Goal: Task Accomplishment & Management: Complete application form

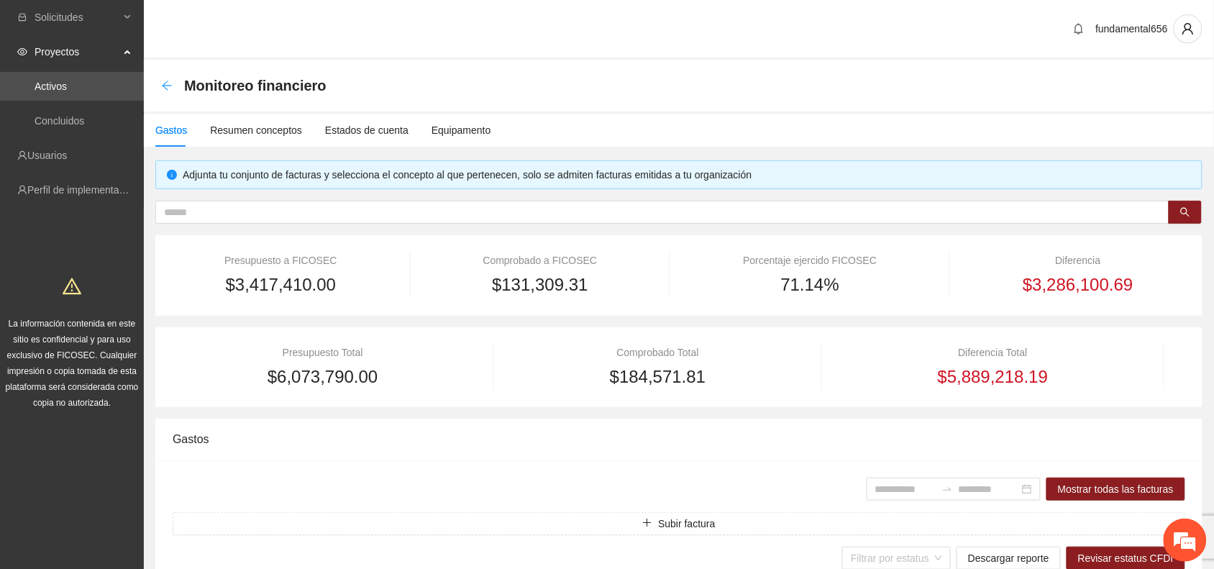
click at [171, 81] on icon "arrow-left" at bounding box center [167, 86] width 12 height 12
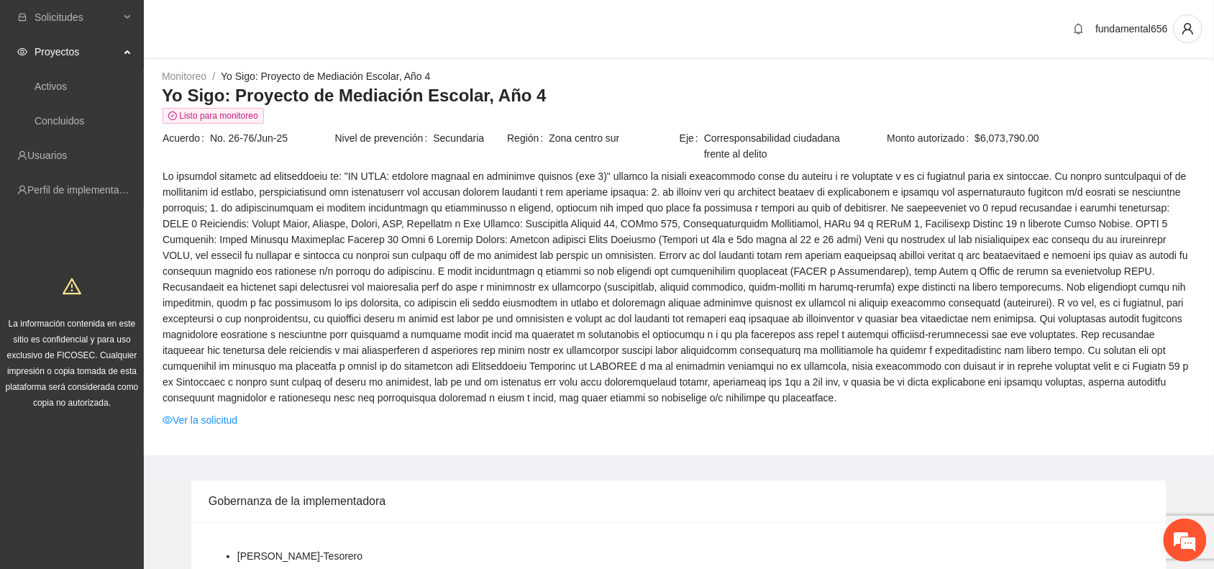
click at [66, 50] on span "Proyectos" at bounding box center [77, 51] width 85 height 29
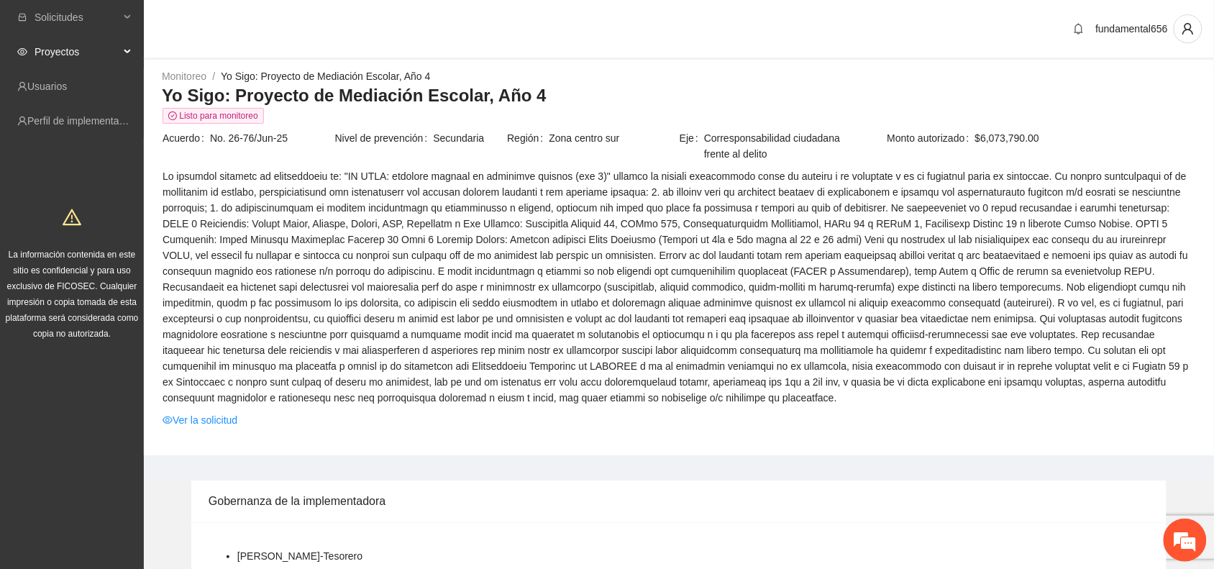
click at [66, 50] on span "Proyectos" at bounding box center [77, 51] width 85 height 29
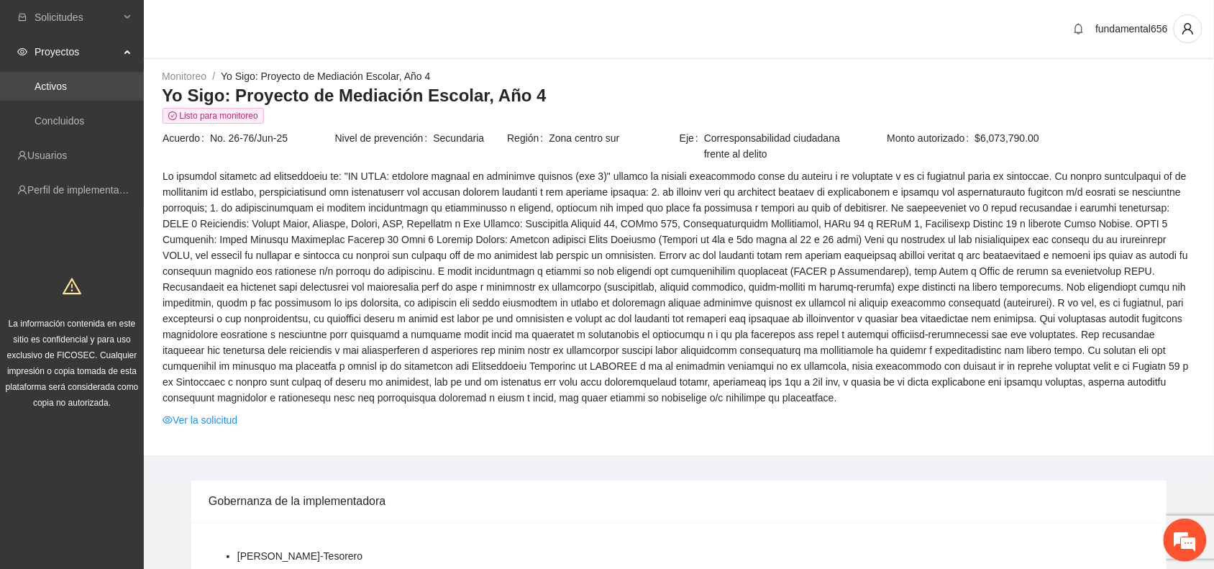
click at [51, 87] on link "Activos" at bounding box center [51, 87] width 32 height 12
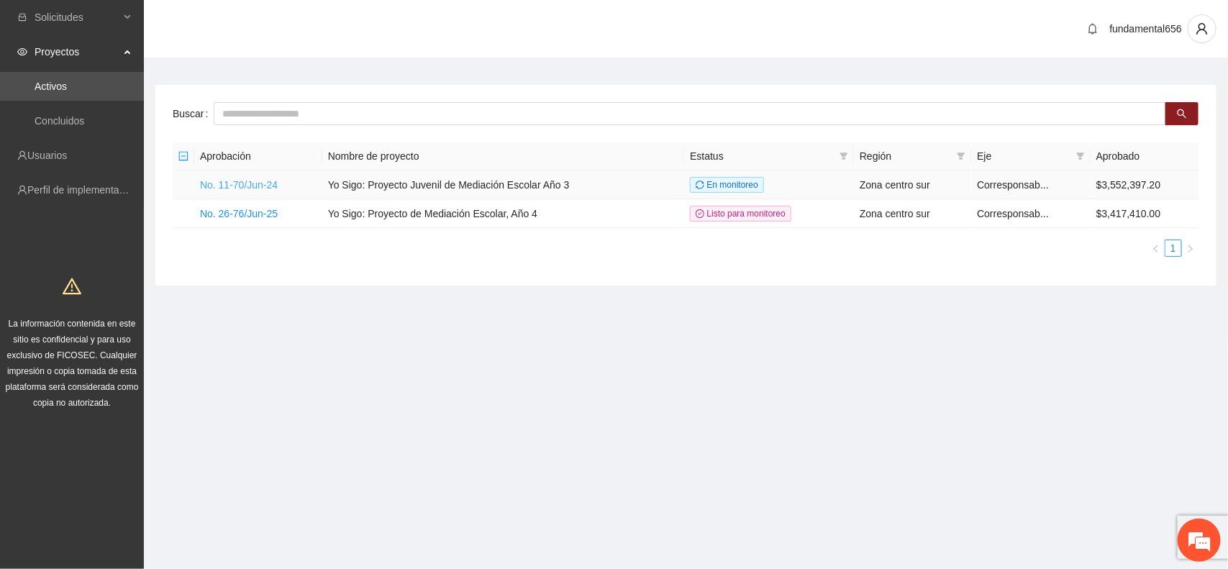
click at [266, 185] on link "No. 11-70/Jun-24" at bounding box center [239, 185] width 78 height 12
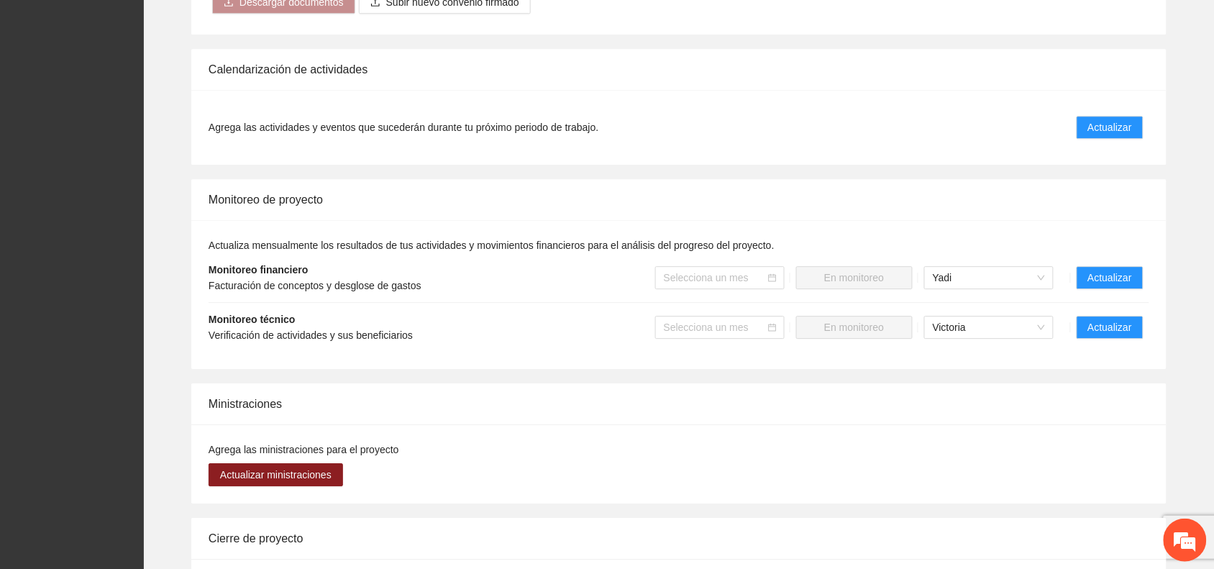
scroll to position [1079, 0]
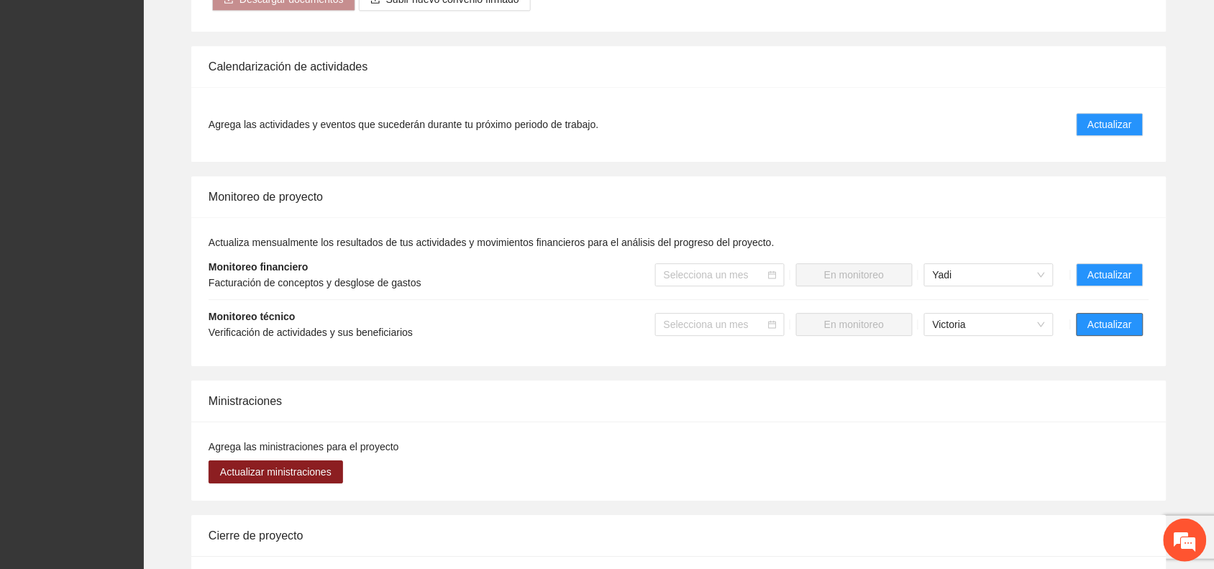
click at [1095, 316] on span "Actualizar" at bounding box center [1110, 324] width 44 height 16
click at [1106, 316] on span "Actualizar" at bounding box center [1110, 324] width 44 height 16
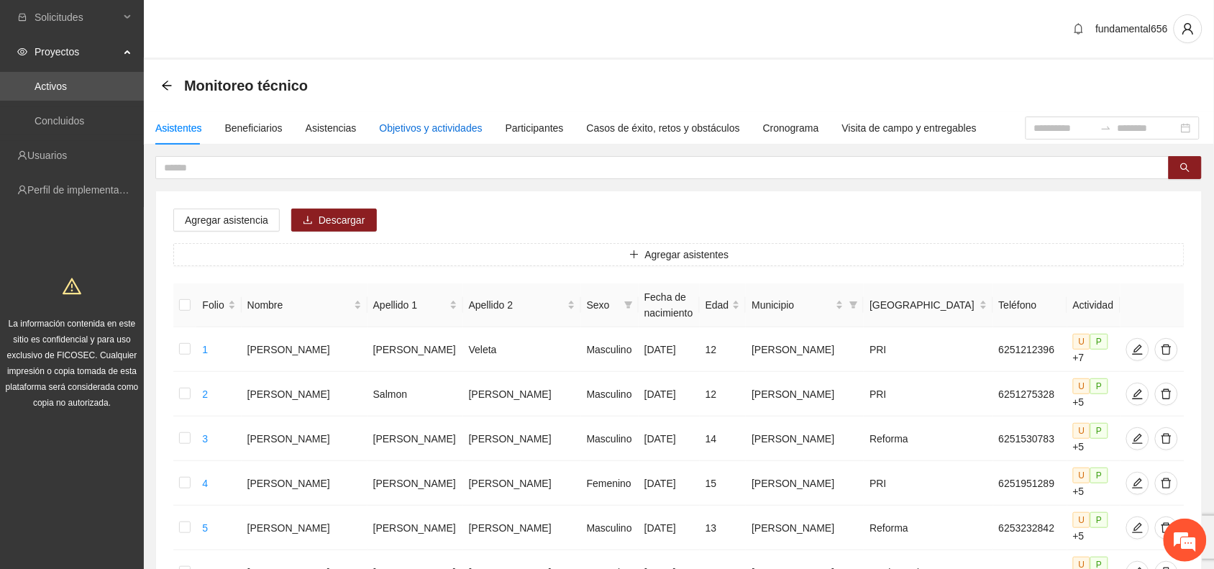
click at [429, 129] on div "Objetivos y actividades" at bounding box center [431, 128] width 103 height 16
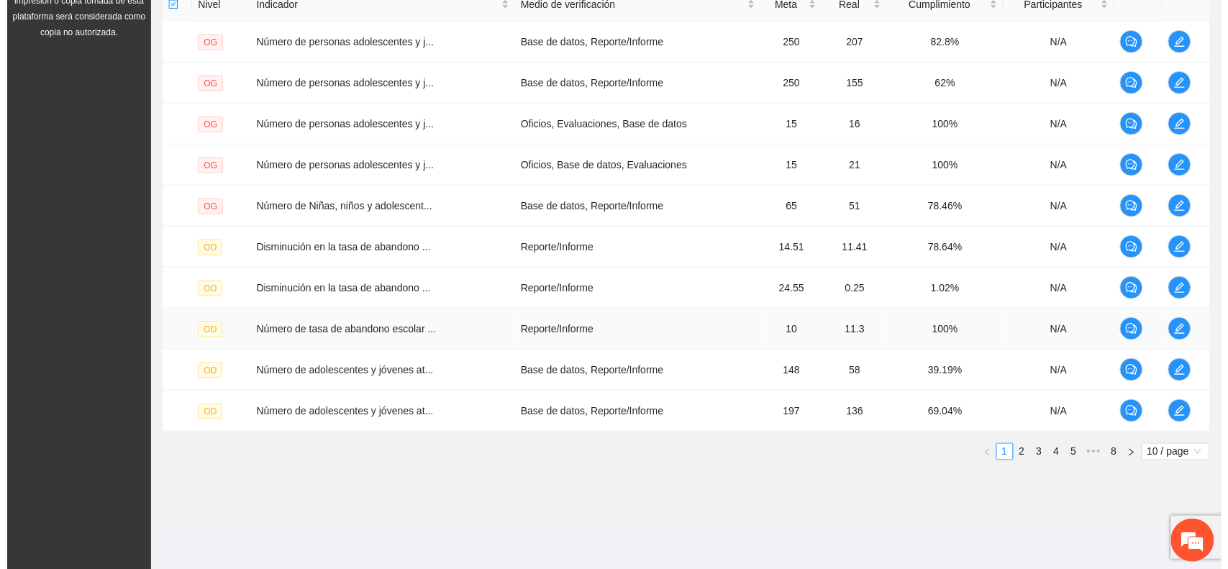
scroll to position [373, 0]
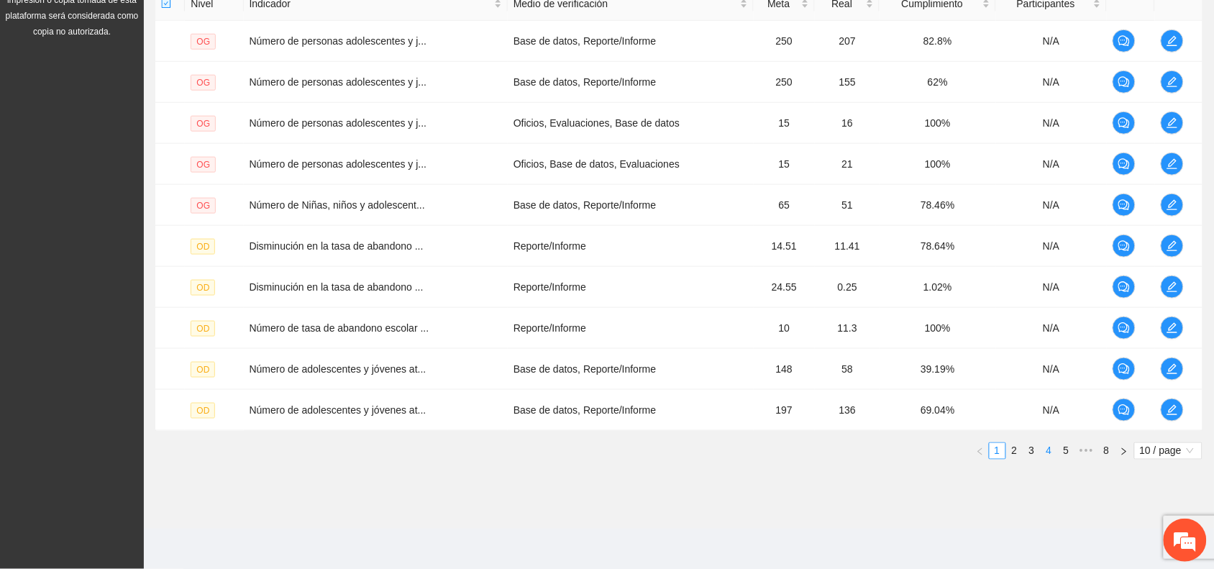
click at [1047, 447] on link "4" at bounding box center [1049, 451] width 16 height 16
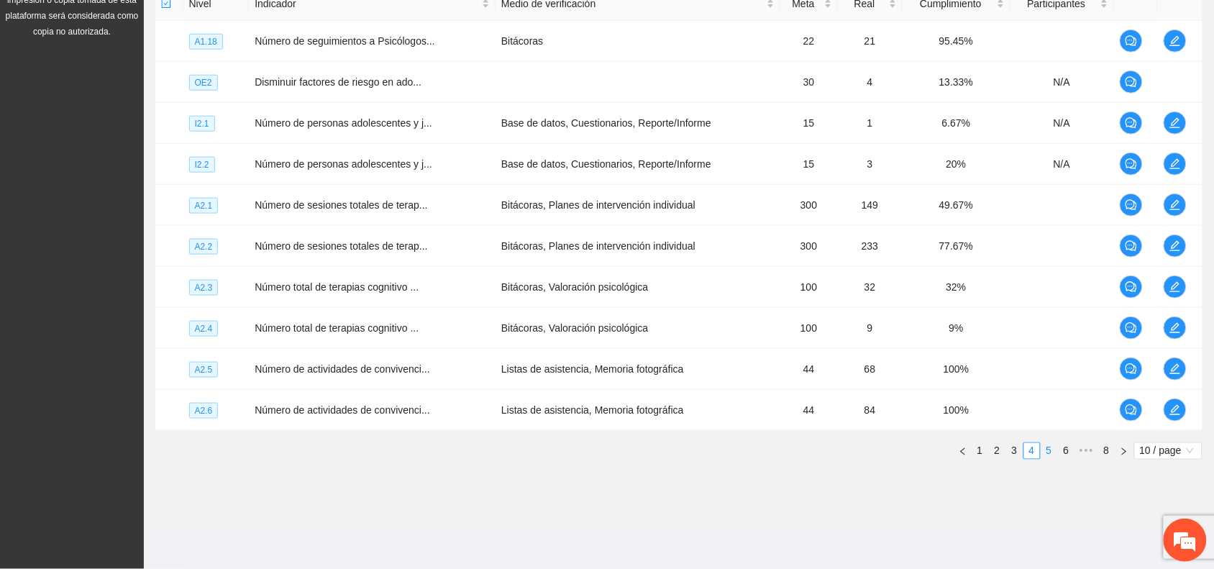
click at [1044, 450] on link "5" at bounding box center [1049, 451] width 16 height 16
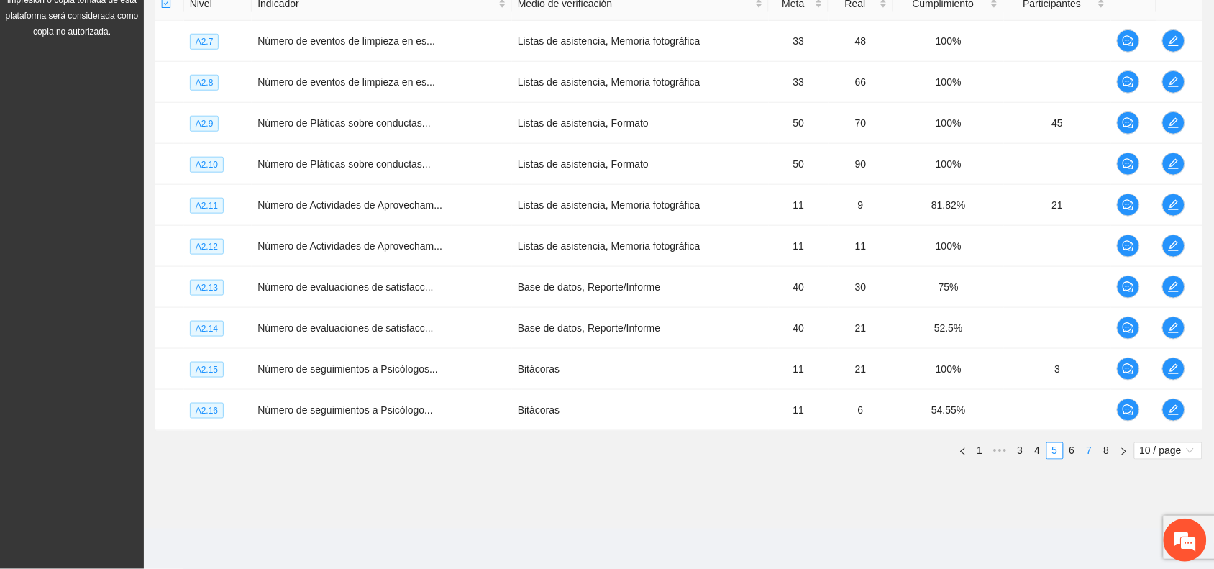
click at [1082, 449] on link "7" at bounding box center [1090, 451] width 16 height 16
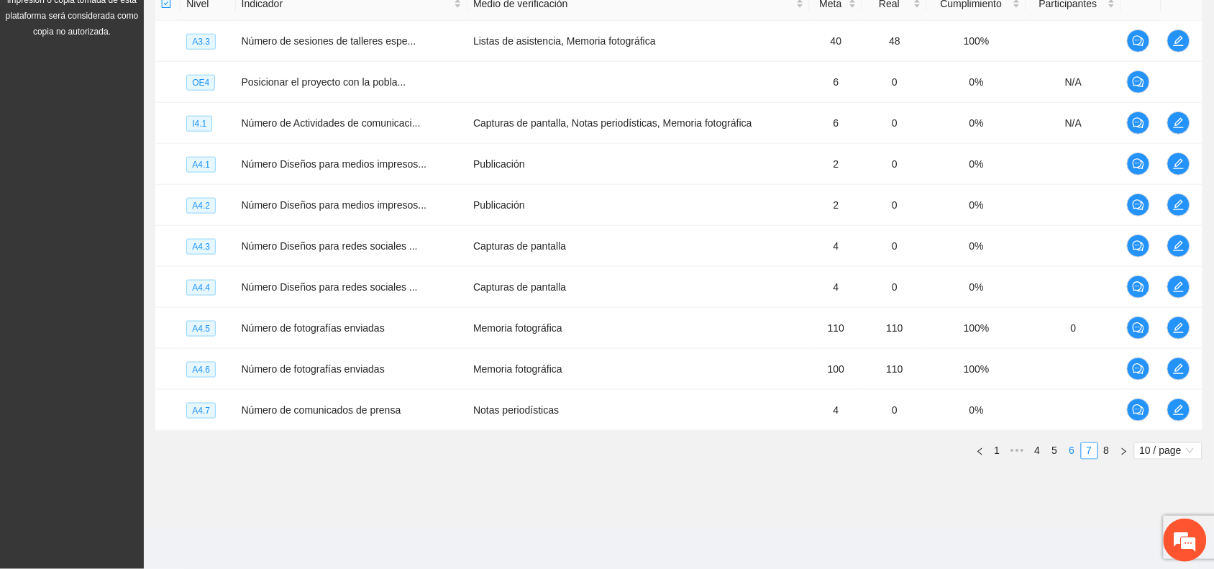
click at [1068, 455] on link "6" at bounding box center [1072, 451] width 16 height 16
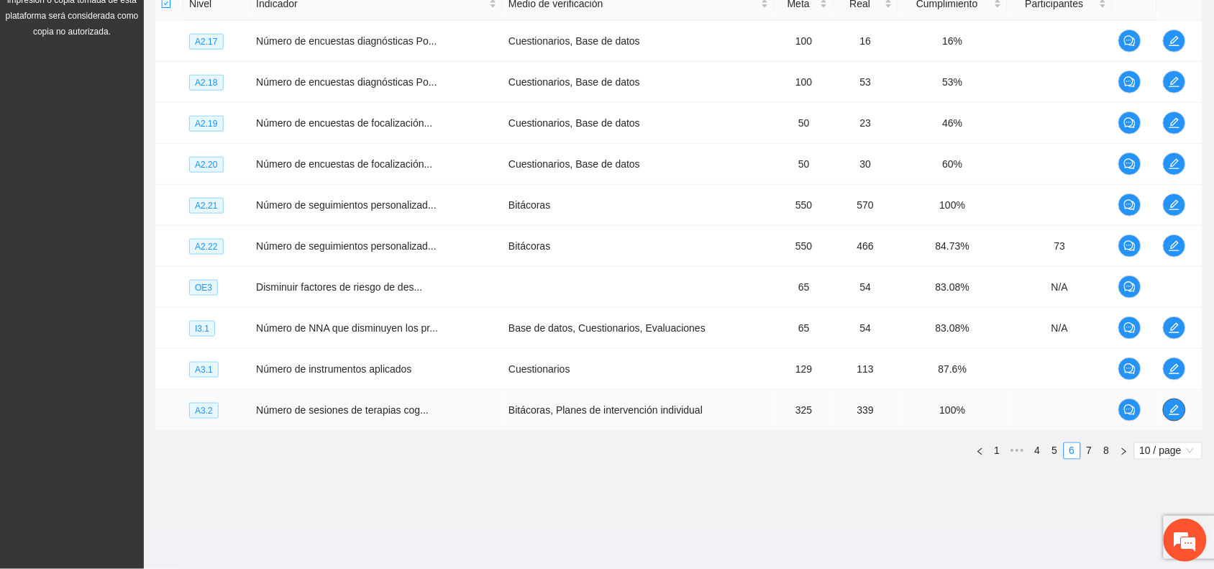
click at [1174, 412] on icon "edit" at bounding box center [1175, 410] width 12 height 12
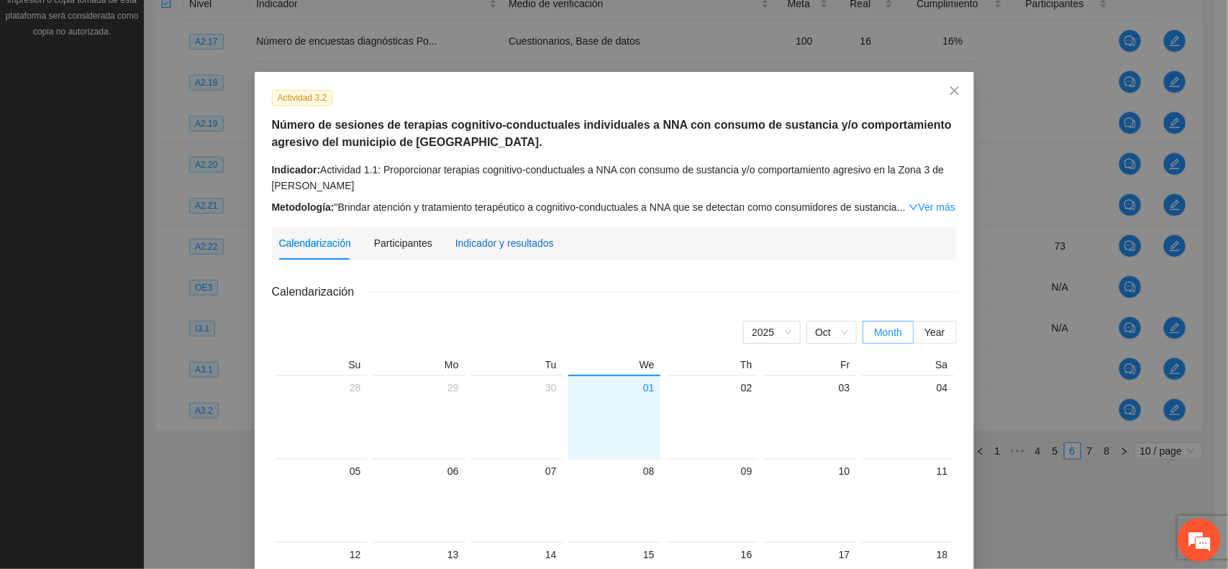
click at [480, 243] on div "Indicador y resultados" at bounding box center [504, 243] width 99 height 16
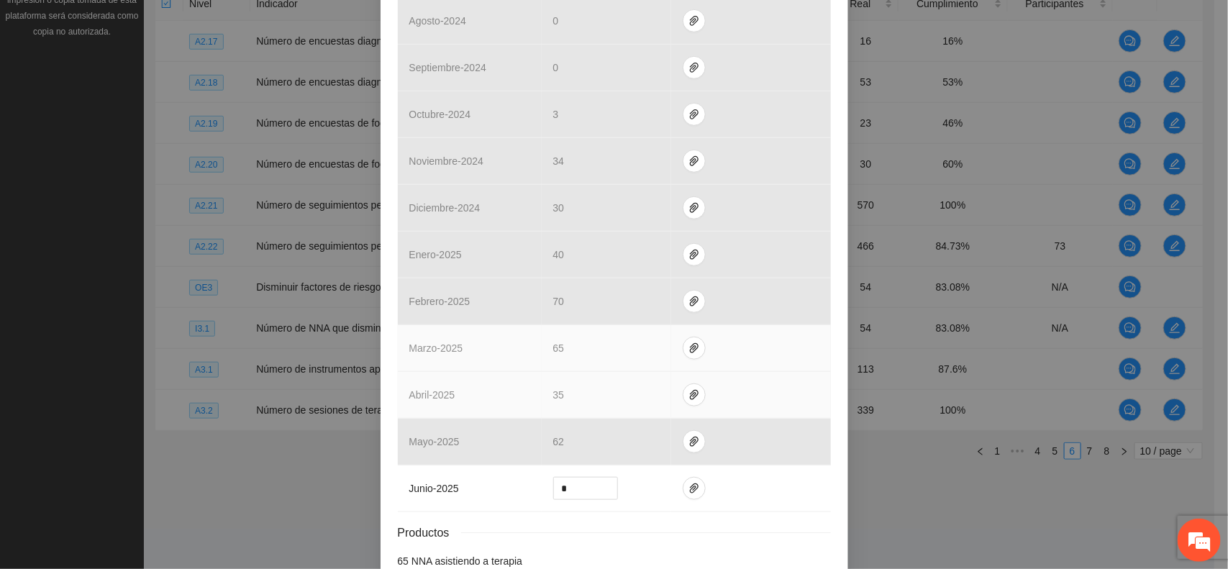
scroll to position [495, 0]
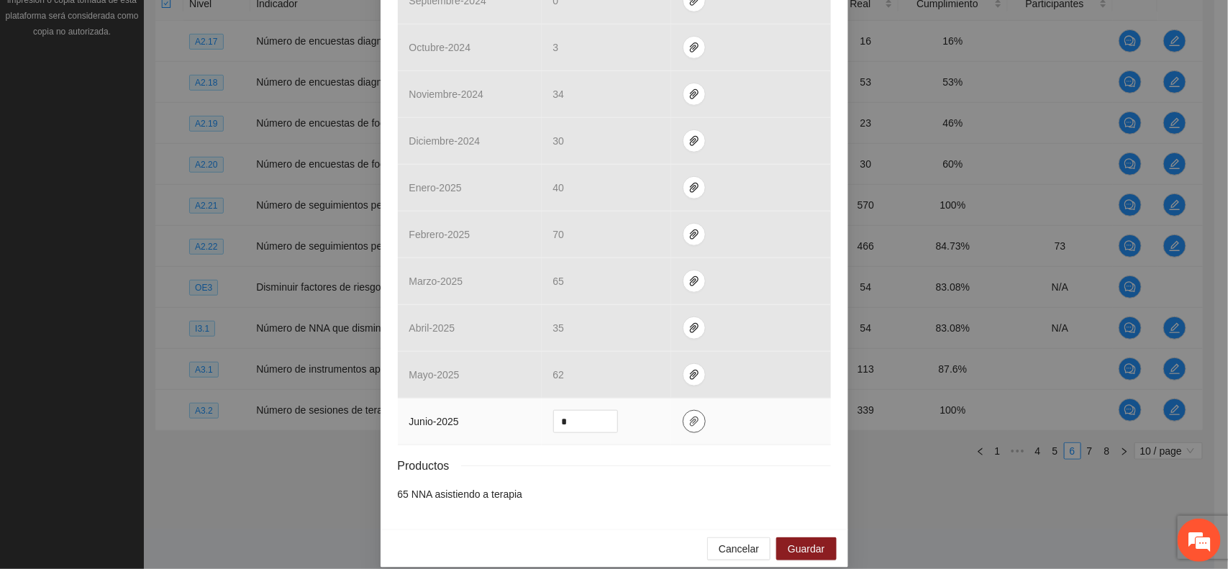
click at [688, 416] on icon "paper-clip" at bounding box center [694, 422] width 12 height 12
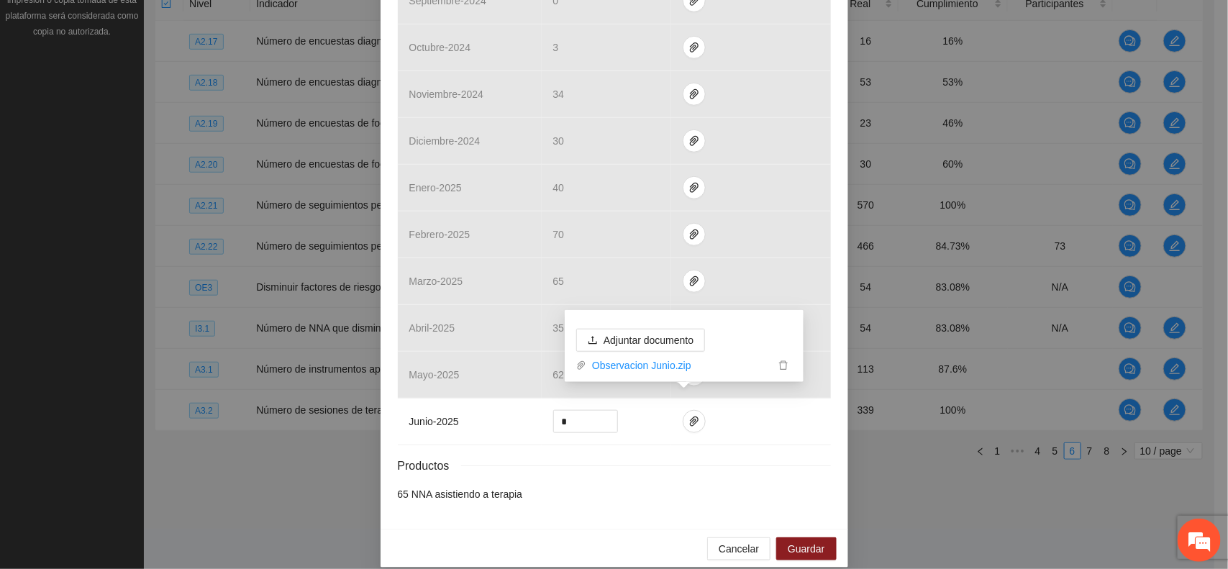
click at [641, 490] on div "Calendarización [DATE] Month Year Su Mo Tu We Th Fr Sa 28 29 30 01 02 03 04 05 …" at bounding box center [614, 153] width 433 height 718
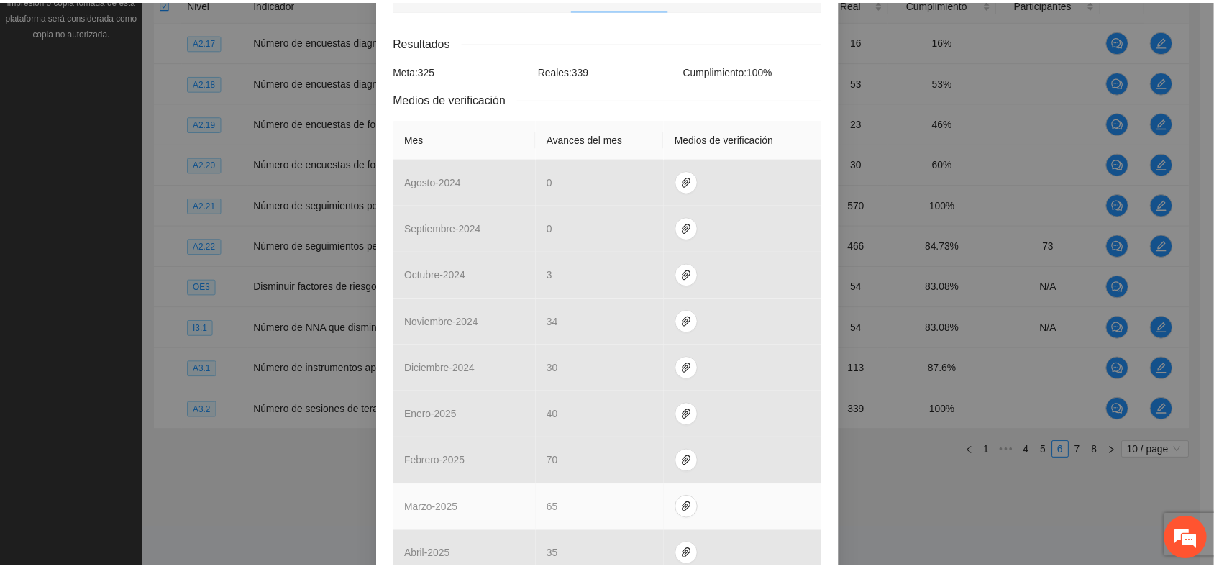
scroll to position [0, 0]
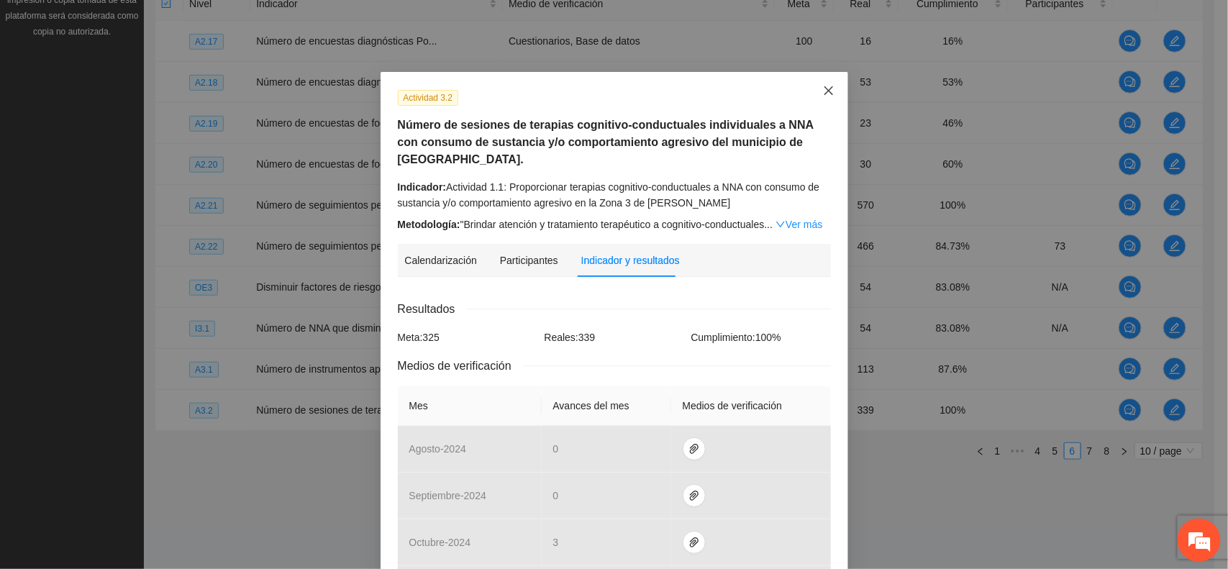
click at [823, 87] on icon "close" at bounding box center [829, 91] width 12 height 12
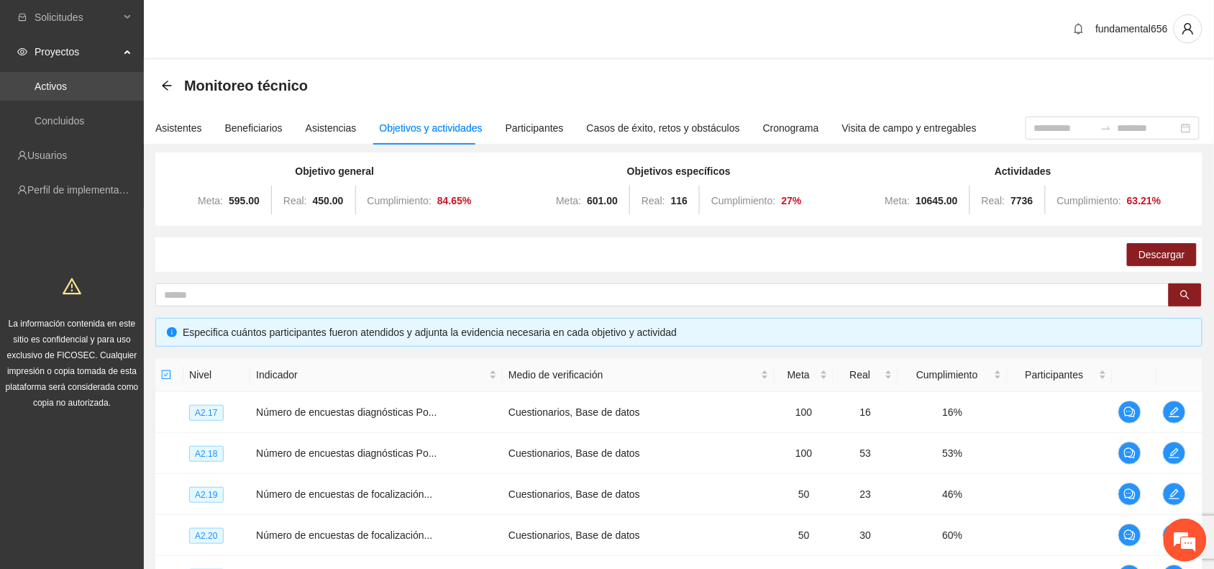
click at [67, 88] on link "Activos" at bounding box center [51, 87] width 32 height 12
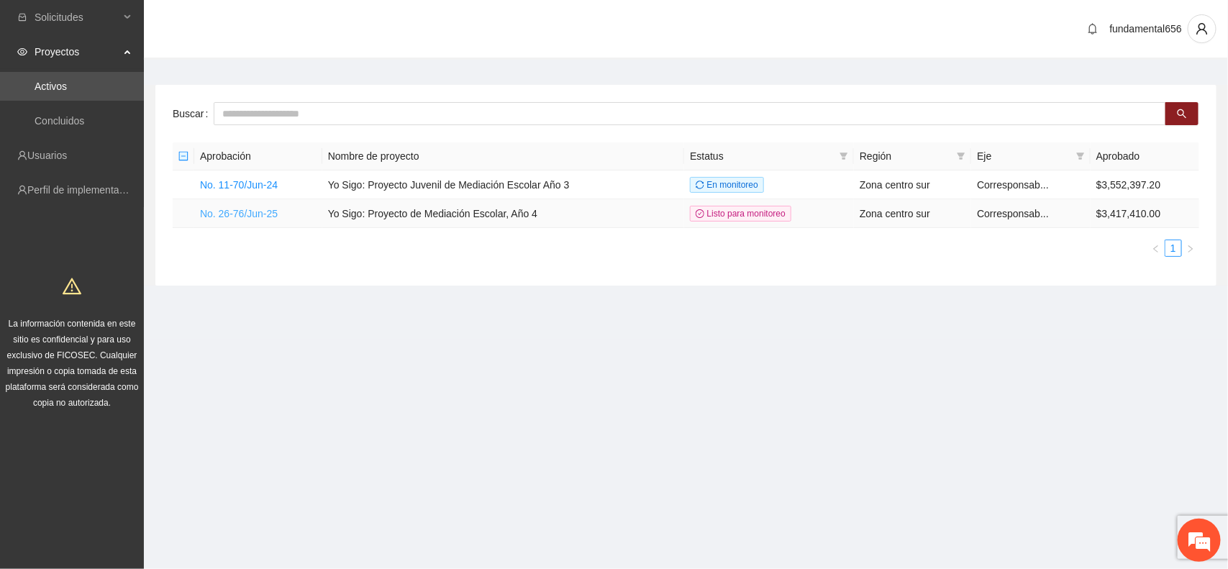
click at [242, 213] on link "No. 26-76/Jun-25" at bounding box center [239, 214] width 78 height 12
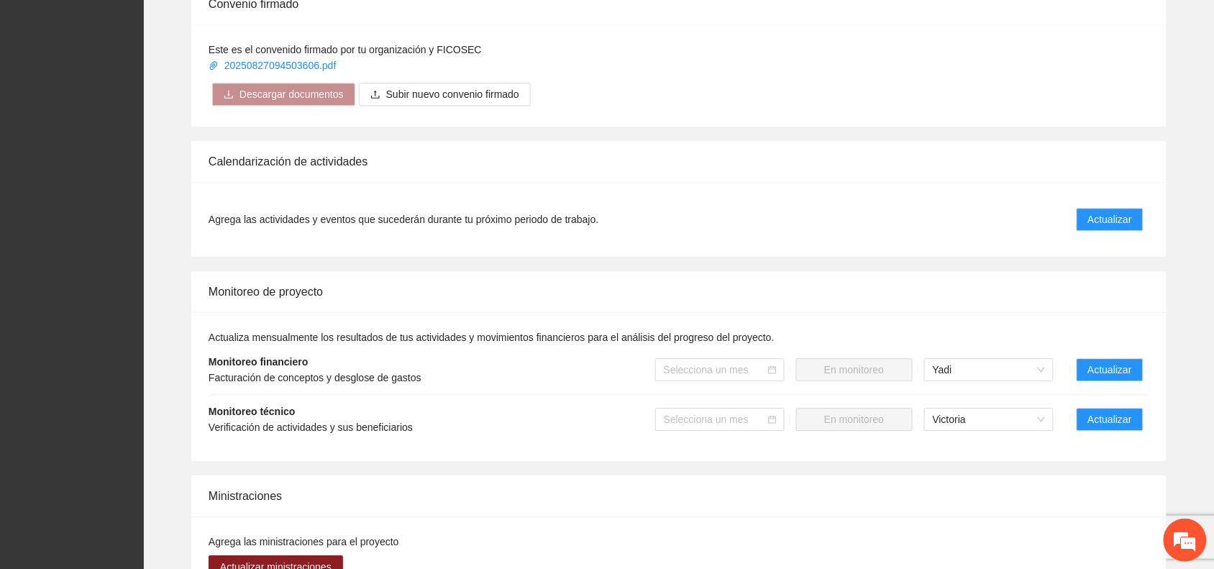
scroll to position [989, 0]
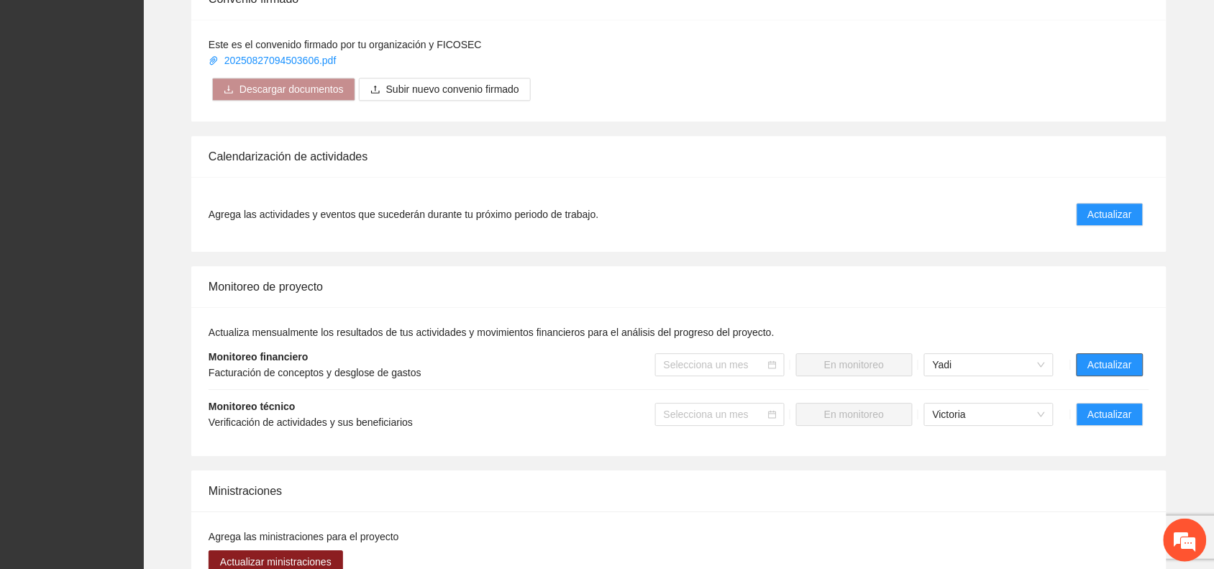
click at [1088, 367] on span "Actualizar" at bounding box center [1110, 365] width 44 height 16
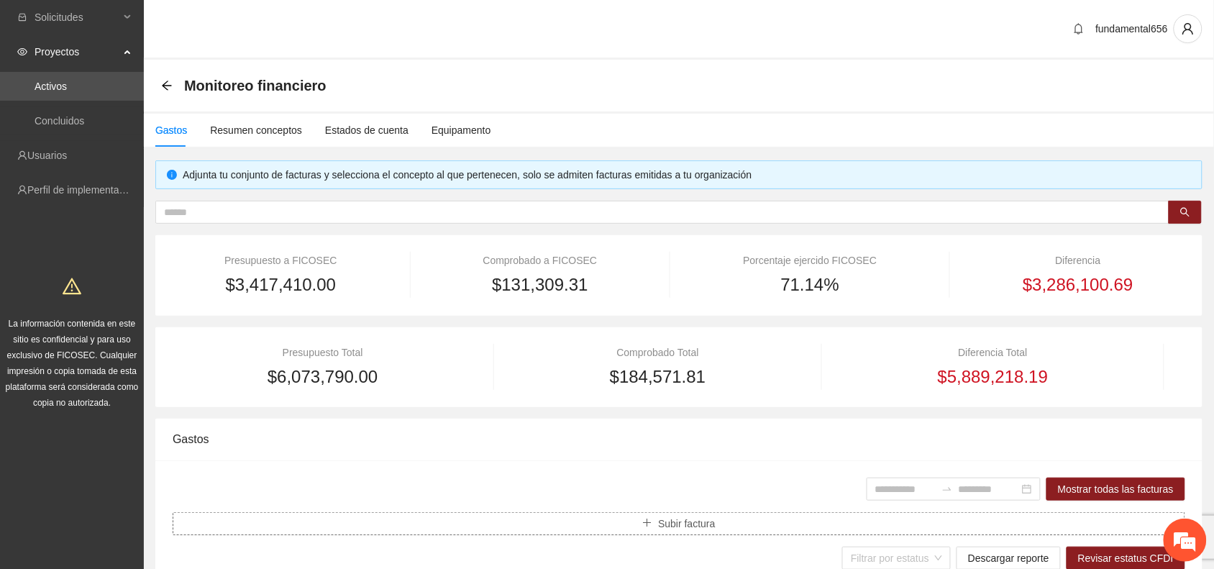
click at [646, 523] on icon "plus" at bounding box center [647, 523] width 10 height 10
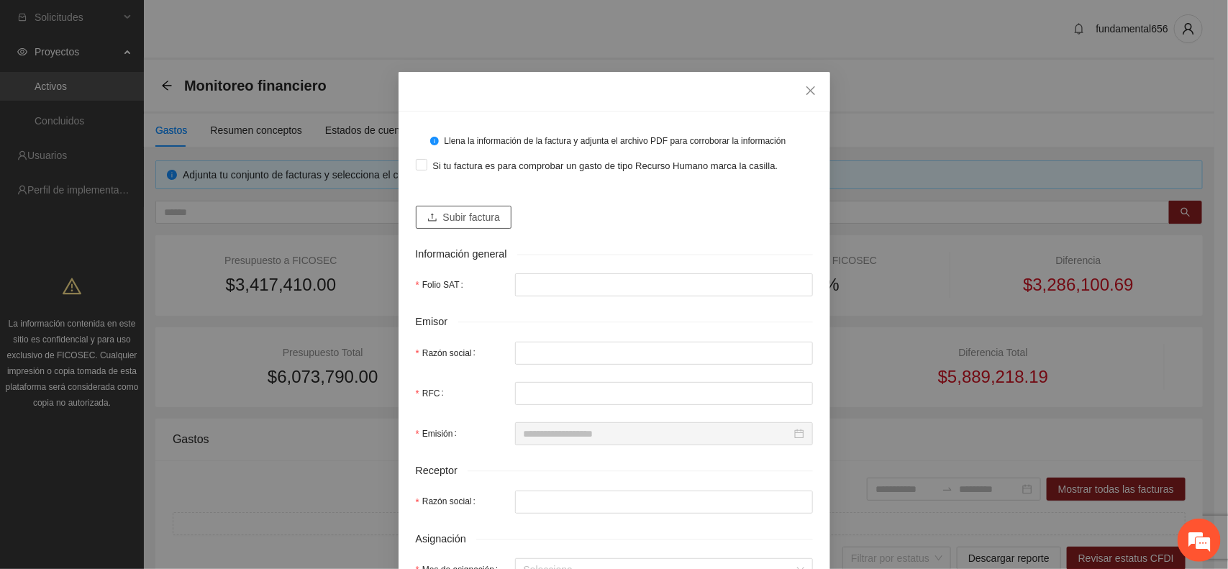
click at [443, 214] on span "Subir factura" at bounding box center [471, 217] width 57 height 16
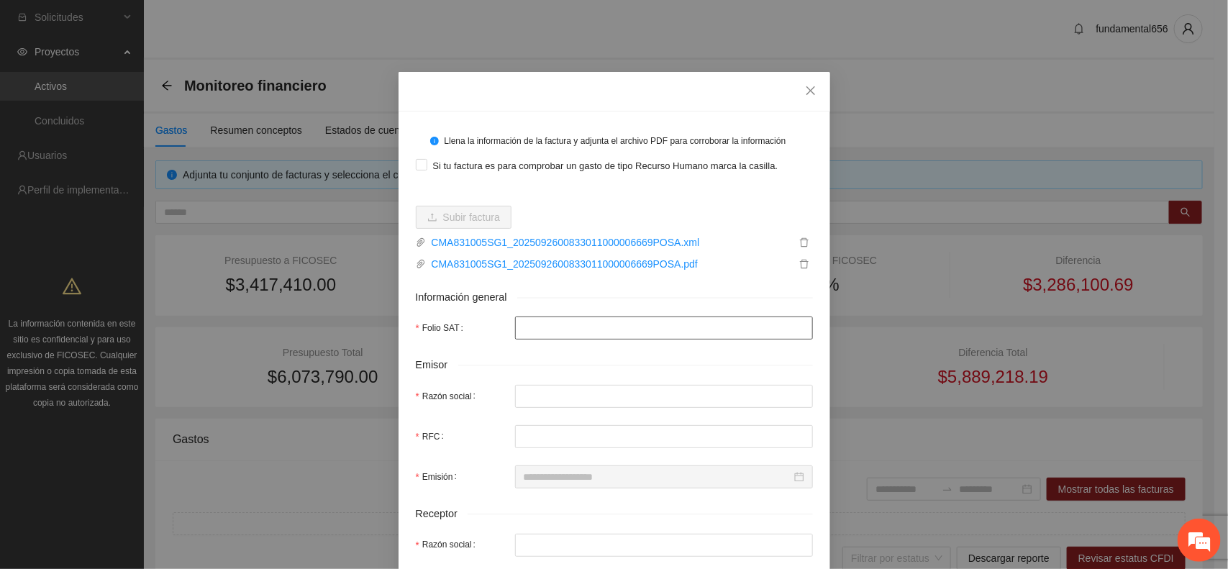
type input "**********"
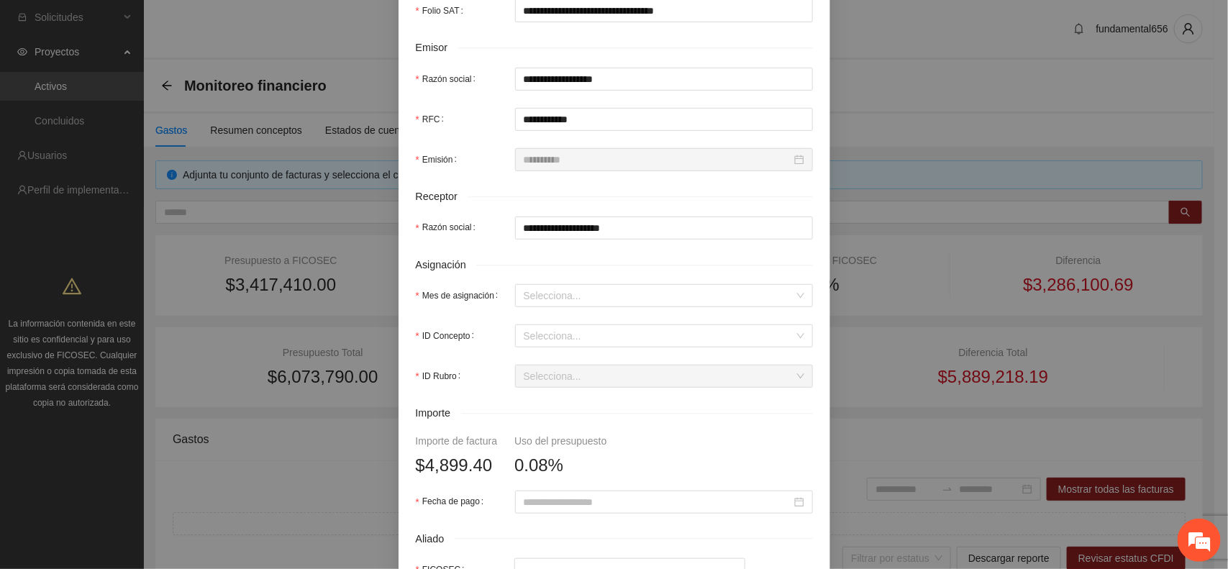
scroll to position [360, 0]
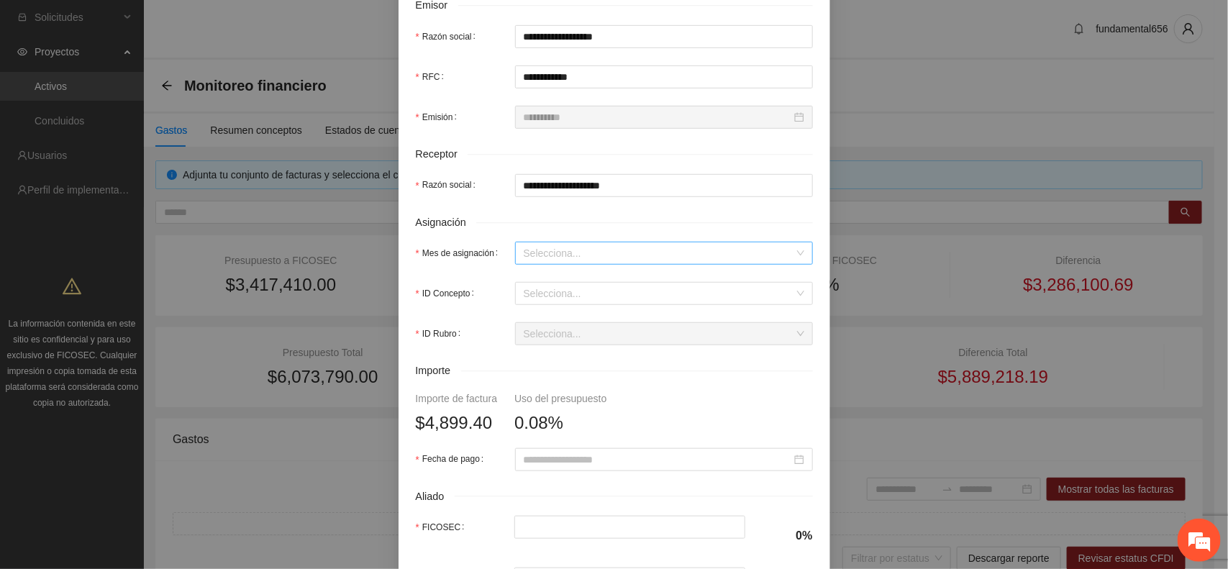
click at [524, 260] on input "Mes de asignación" at bounding box center [659, 253] width 270 height 22
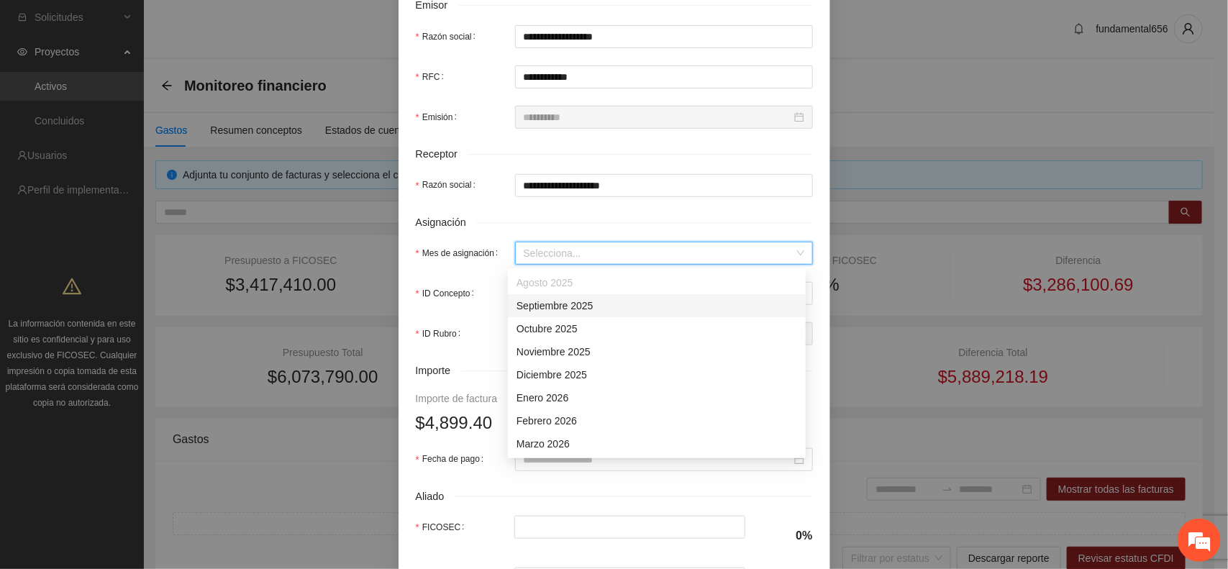
click at [538, 300] on div "Septiembre 2025" at bounding box center [656, 306] width 280 height 16
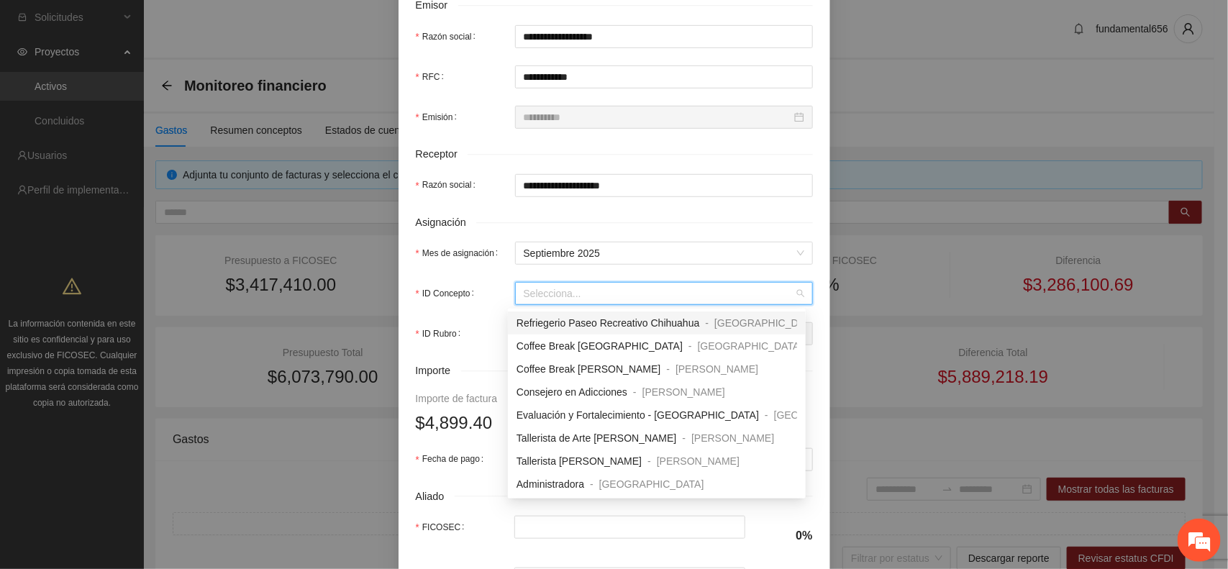
click at [536, 300] on input "ID Concepto" at bounding box center [659, 294] width 270 height 22
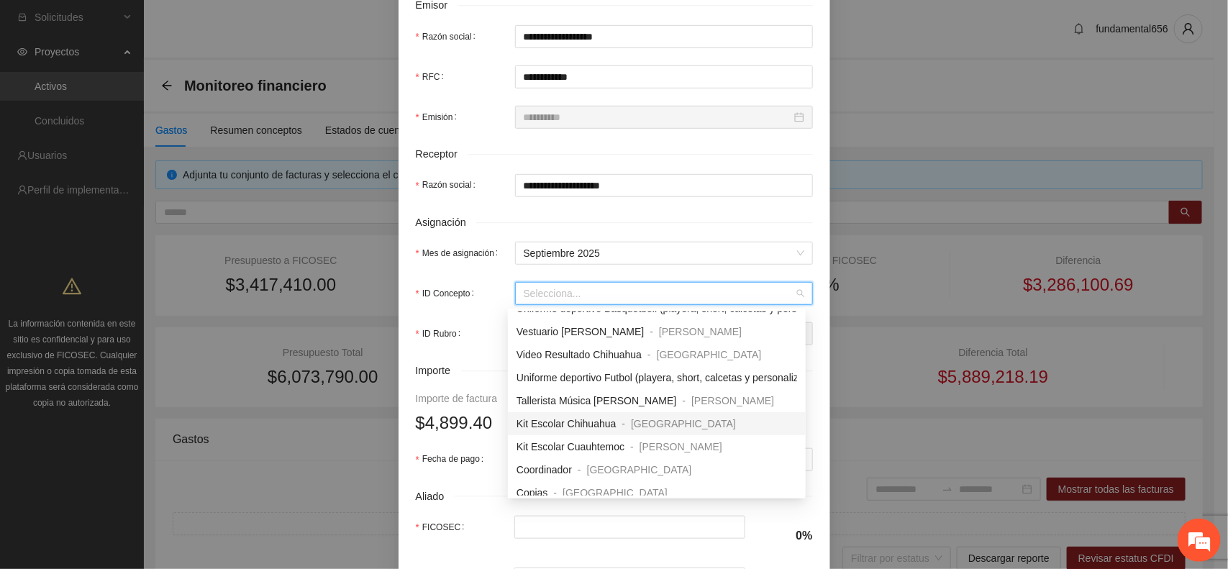
click at [540, 422] on span "Kit Escolar Chihuahua" at bounding box center [566, 424] width 100 height 12
type input "*"
type input "*******"
type input "*"
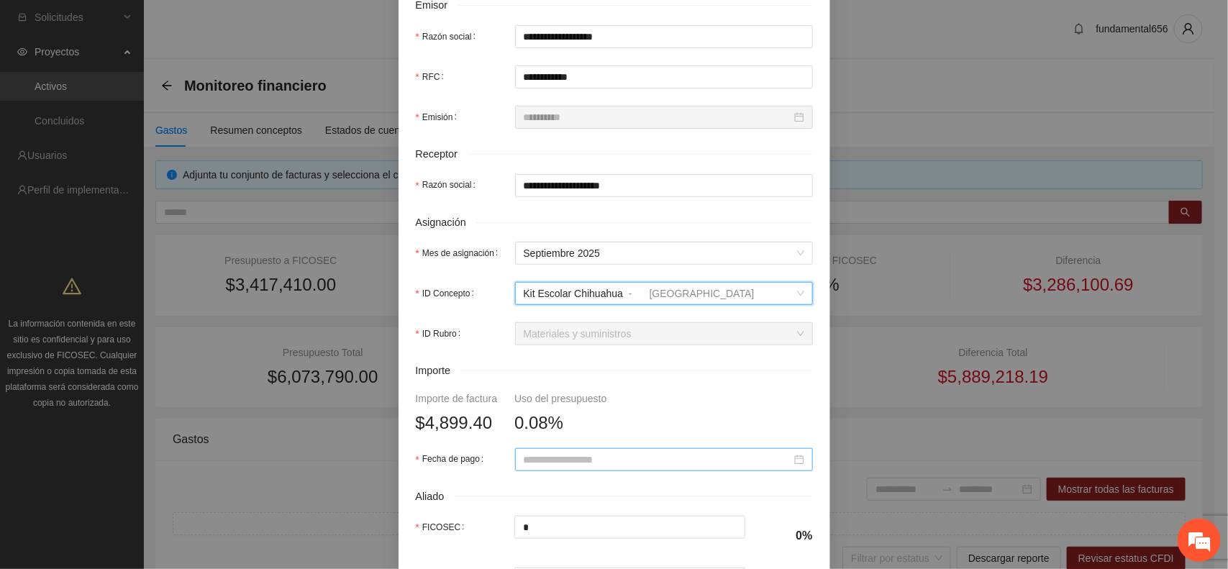
click at [539, 462] on input "Fecha de pago" at bounding box center [658, 460] width 268 height 16
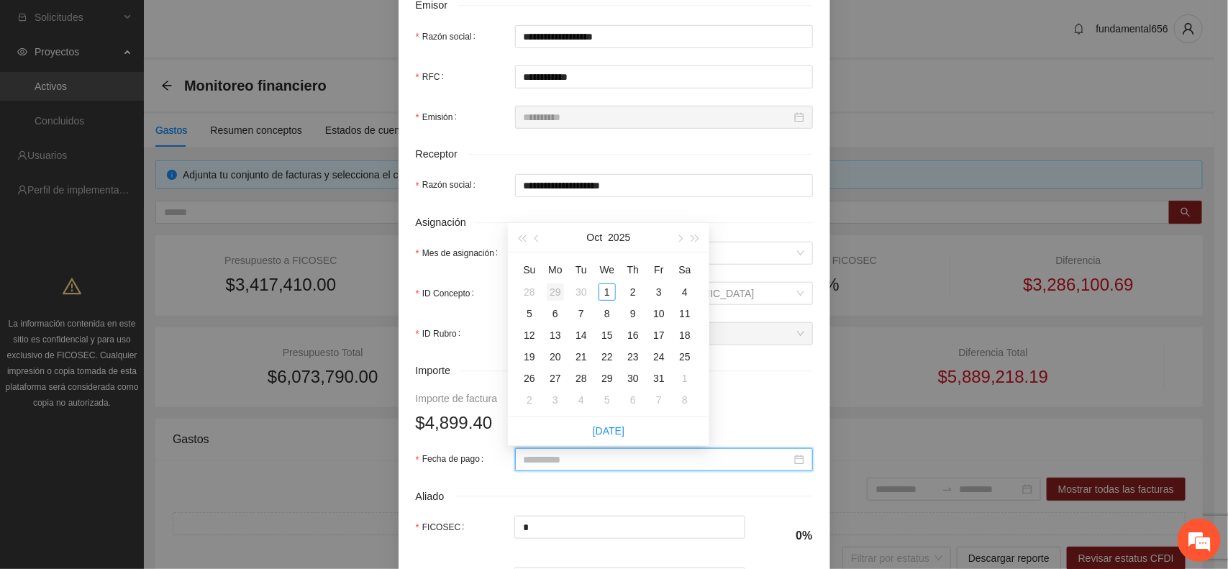
type input "**********"
click at [555, 296] on div "29" at bounding box center [555, 291] width 17 height 17
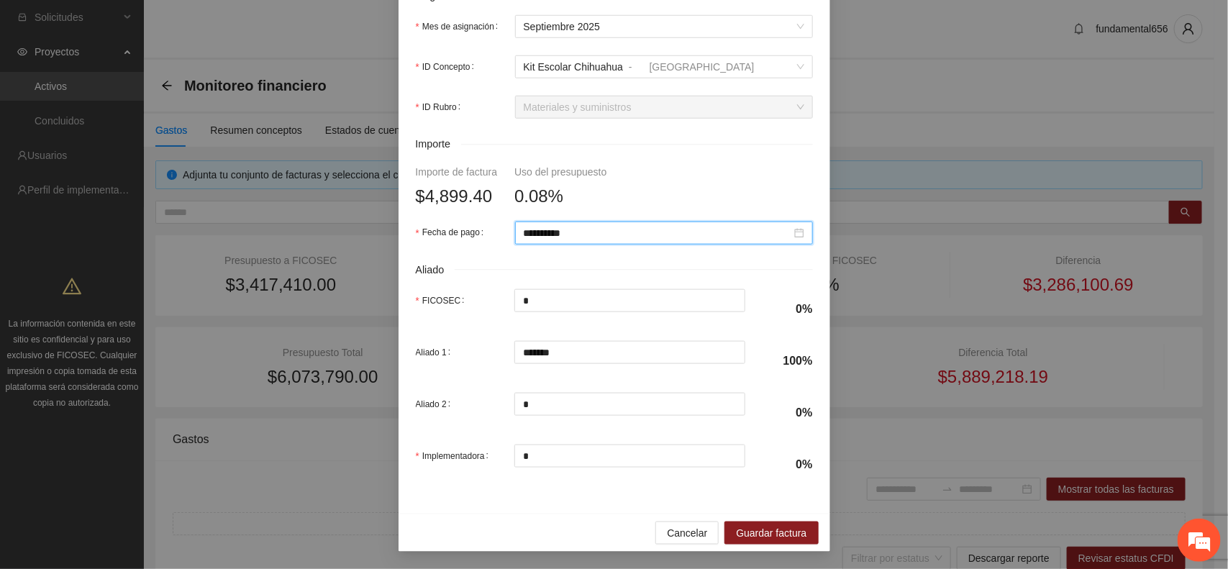
scroll to position [590, 0]
click at [739, 526] on span "Guardar factura" at bounding box center [771, 533] width 70 height 16
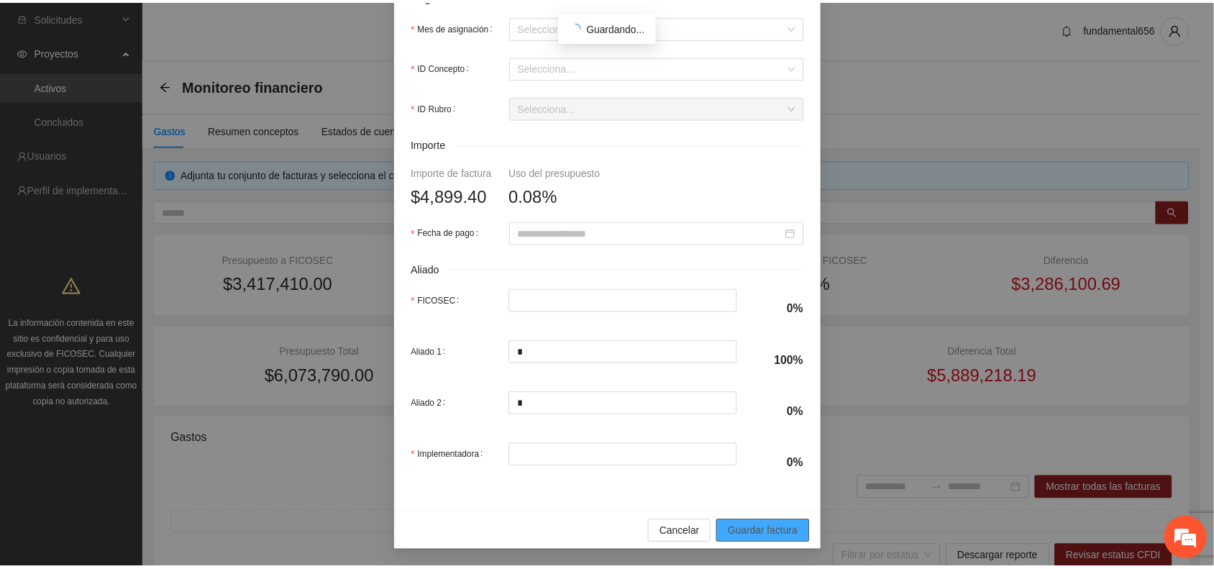
scroll to position [475, 0]
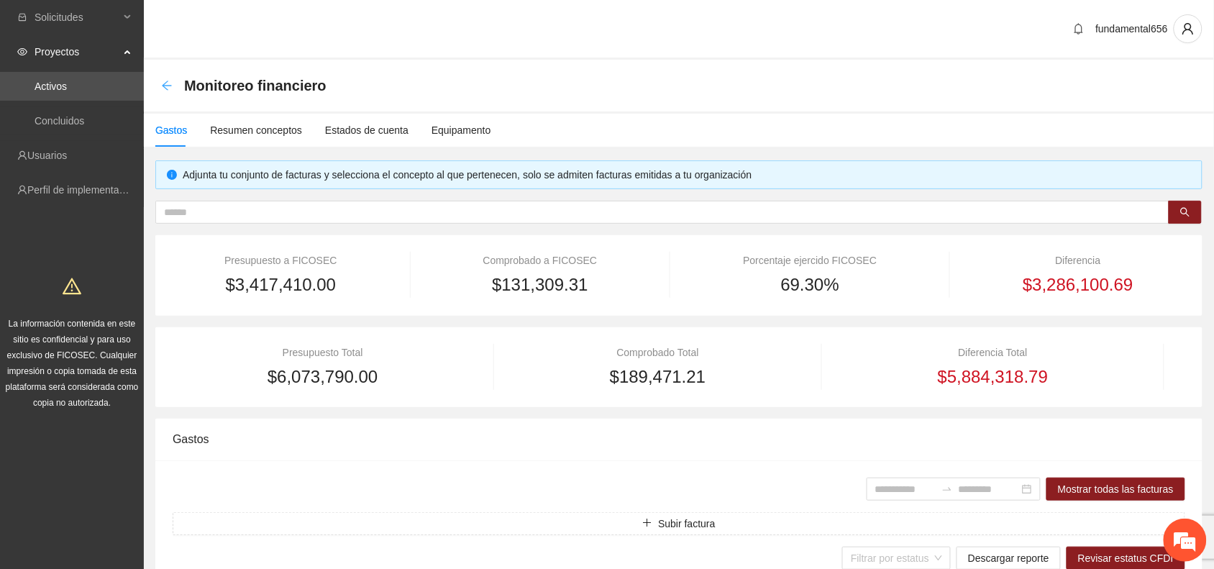
click at [170, 83] on icon "arrow-left" at bounding box center [167, 86] width 12 height 12
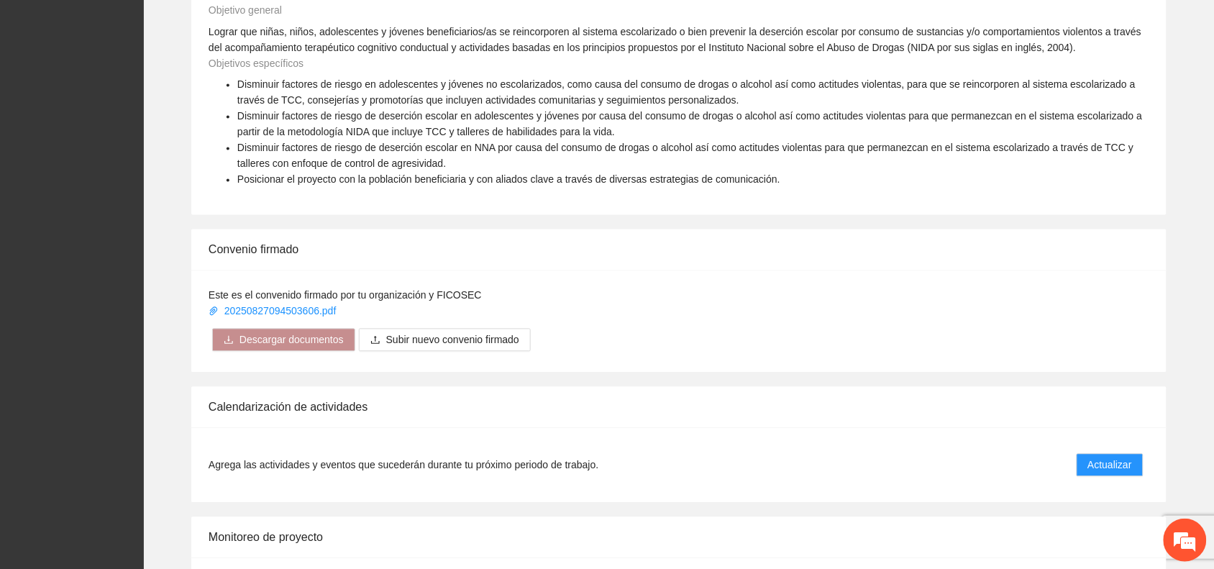
scroll to position [899, 0]
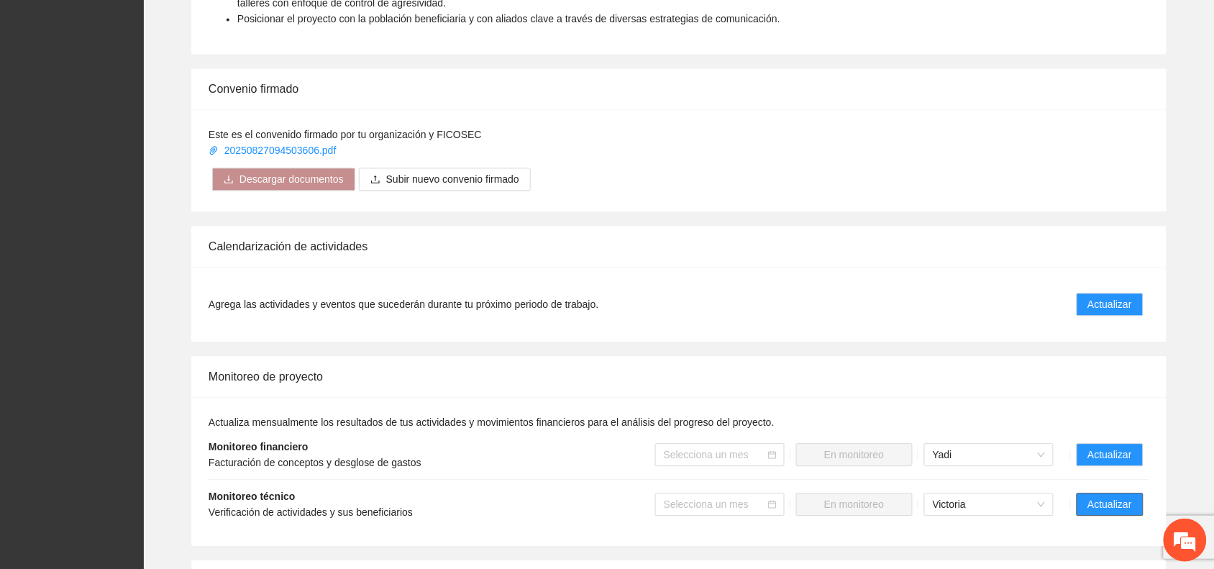
click at [1109, 501] on span "Actualizar" at bounding box center [1110, 504] width 44 height 16
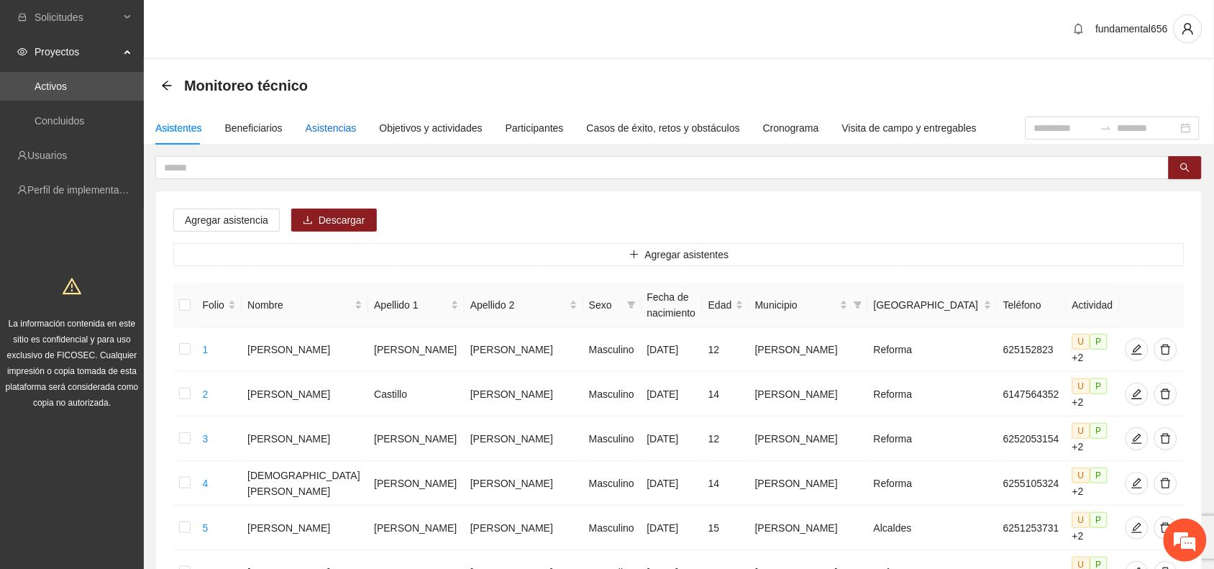
click at [326, 124] on div "Asistencias" at bounding box center [331, 128] width 51 height 16
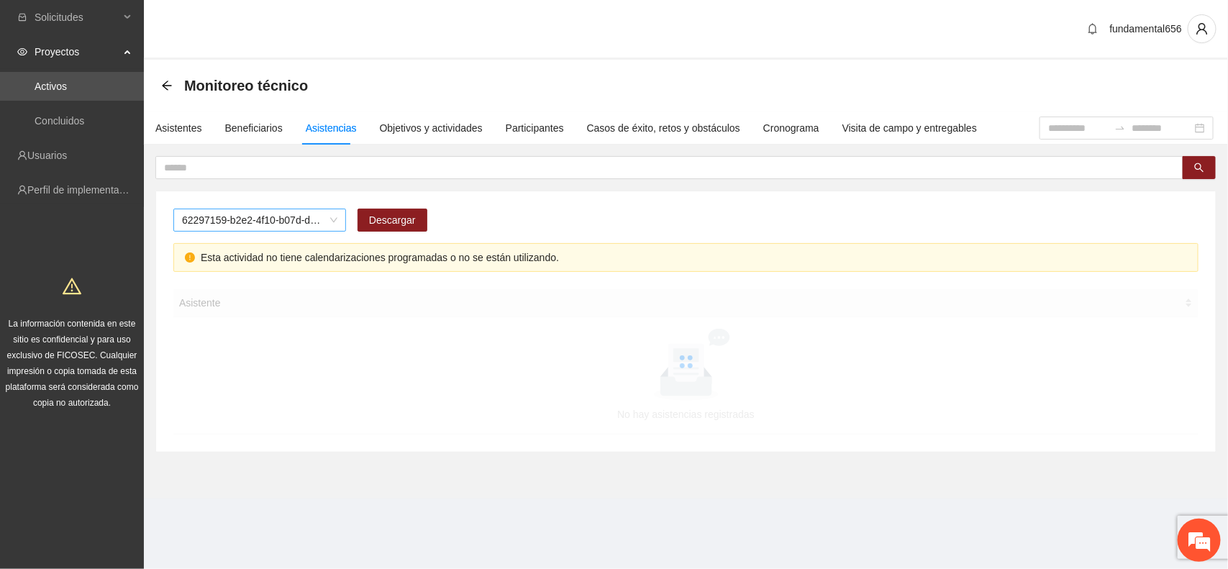
click at [275, 225] on span "62297159-b2e2-4f10-b07d-d906bffe63ea" at bounding box center [259, 220] width 155 height 22
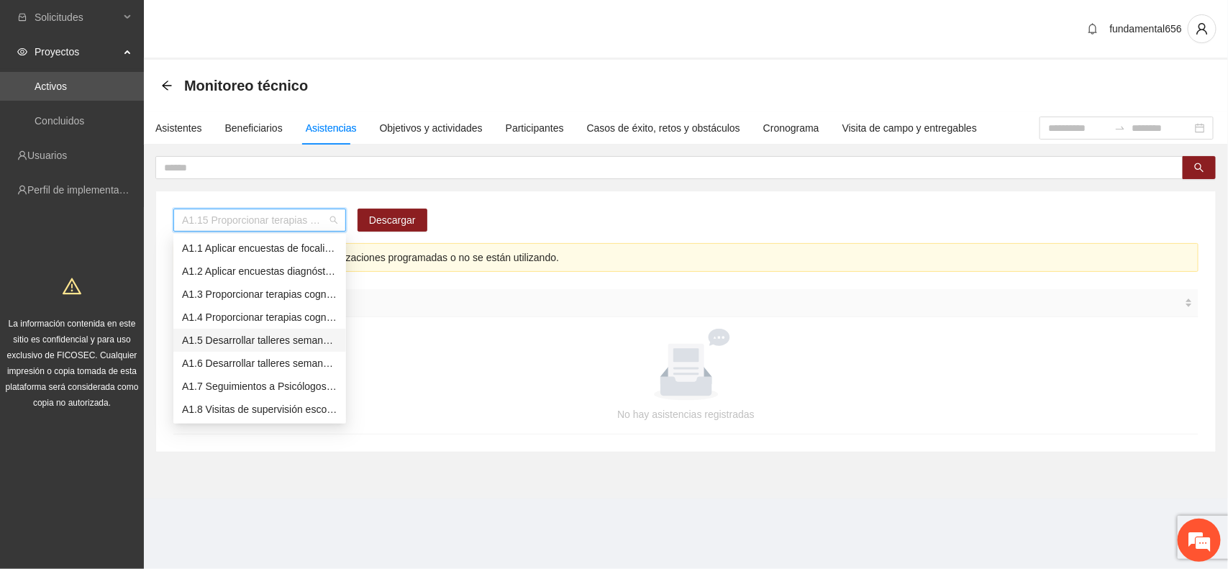
click at [257, 344] on div "A1.5 Desarrollar talleres semanales de habilidades para la vida, temática: depo…" at bounding box center [259, 340] width 155 height 16
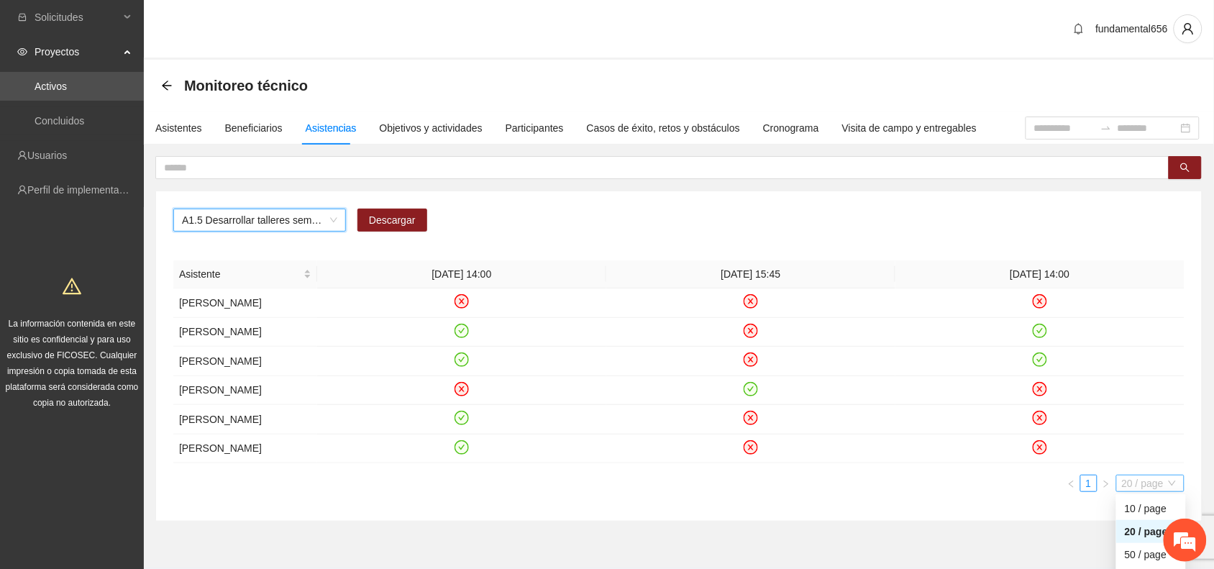
click at [1130, 491] on span "20 / page" at bounding box center [1150, 483] width 57 height 16
click at [1128, 516] on div "10 / page" at bounding box center [1151, 509] width 52 height 16
click at [307, 279] on div "Asistente" at bounding box center [245, 274] width 132 height 16
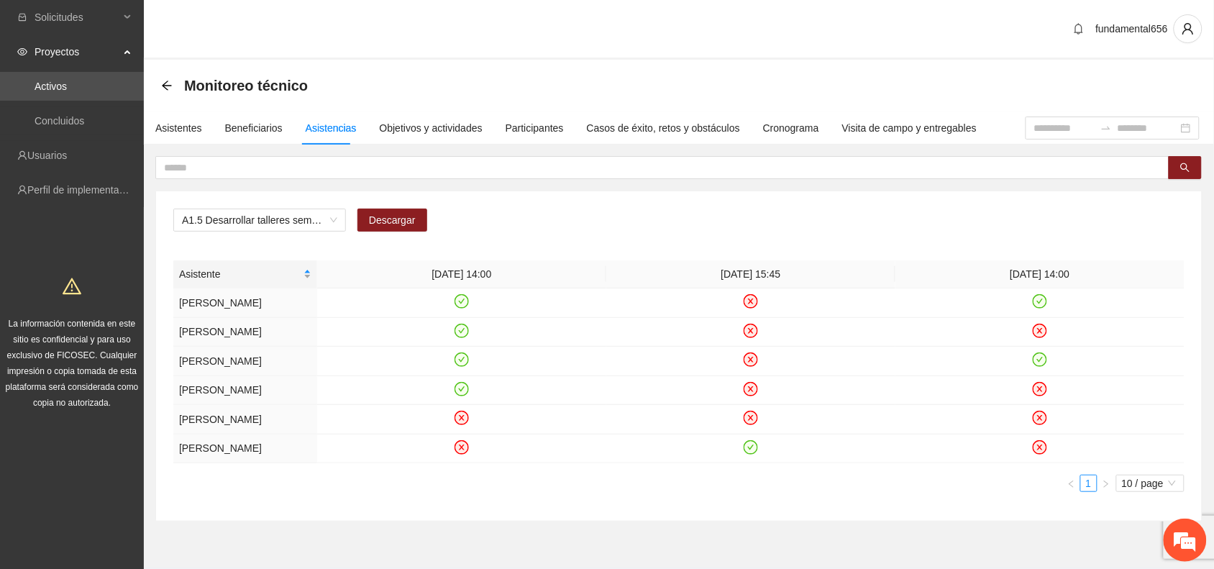
click at [307, 279] on div "Asistente" at bounding box center [245, 274] width 132 height 16
click at [444, 127] on div "Objetivos y actividades" at bounding box center [431, 128] width 103 height 16
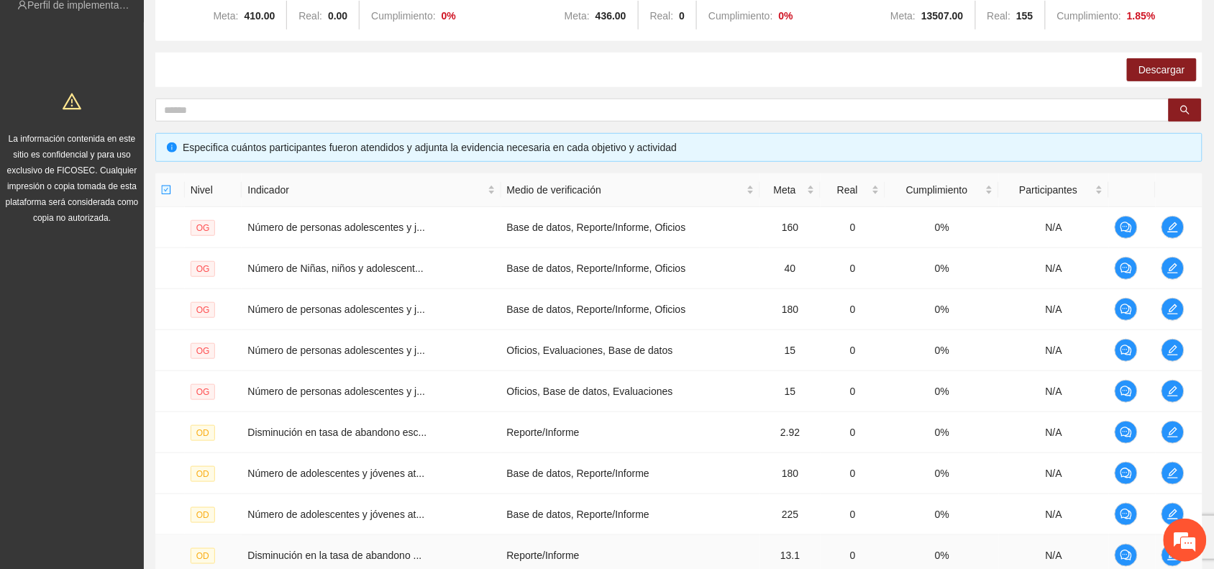
scroll to position [360, 0]
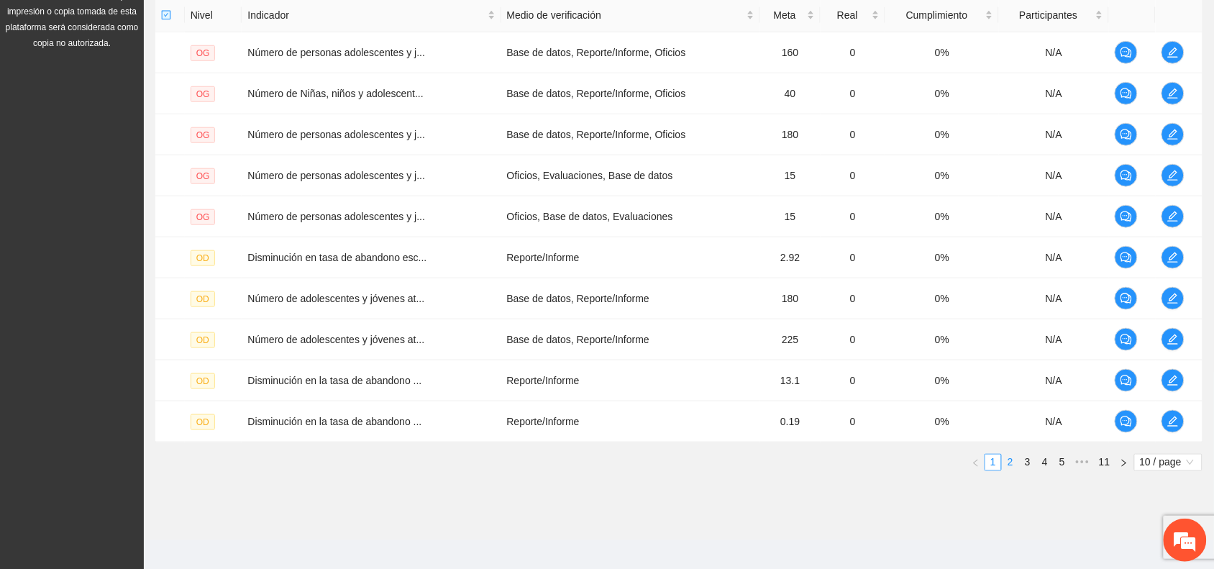
click at [1010, 465] on link "2" at bounding box center [1011, 463] width 16 height 16
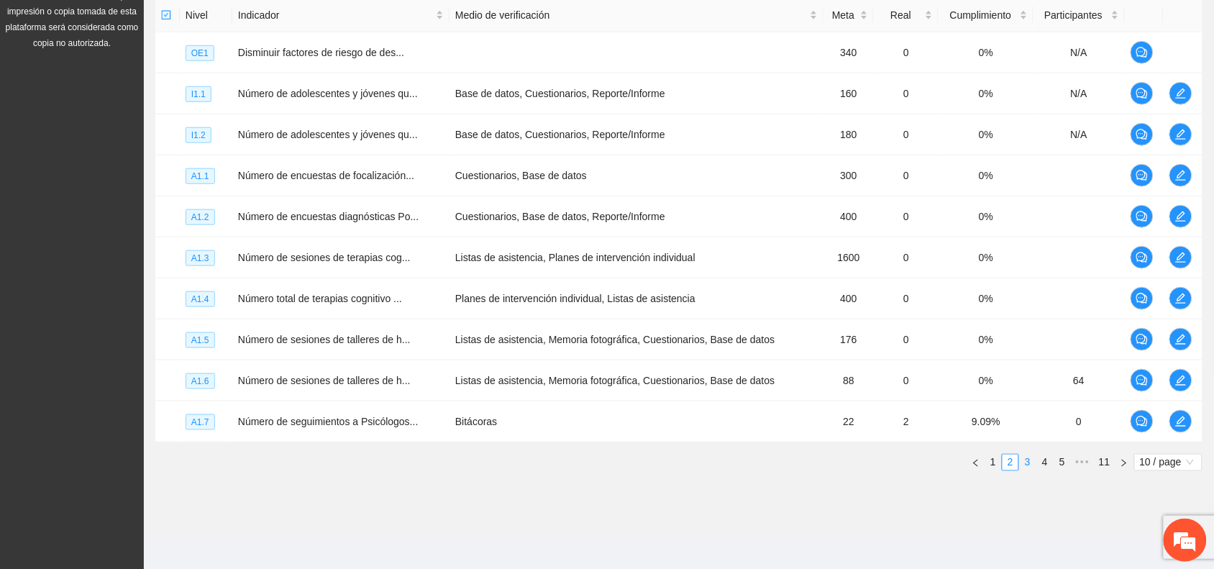
click at [1027, 464] on link "3" at bounding box center [1028, 463] width 16 height 16
